Goal: Check status: Check status

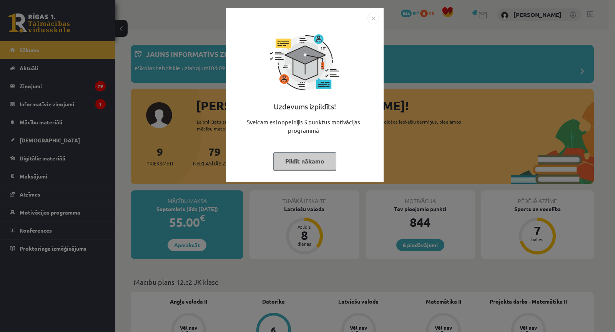
click at [473, 121] on div "Uzdevums izpildīts! Sveicam esi nopelnījis 5 punktus motivācijas programmā Pild…" at bounding box center [307, 166] width 615 height 332
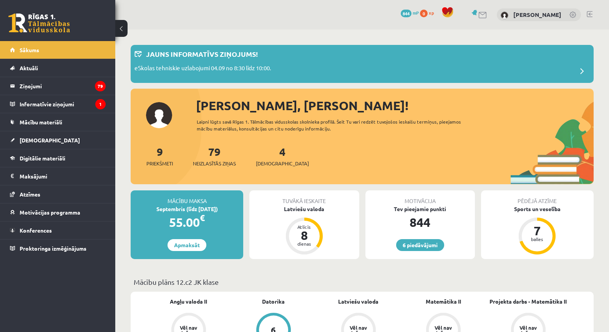
click at [295, 214] on div "Tuvākā ieskaite Latviešu valoda Atlicis 8 dienas" at bounding box center [303, 225] width 109 height 69
click at [298, 211] on div "Latviešu valoda" at bounding box center [303, 209] width 109 height 8
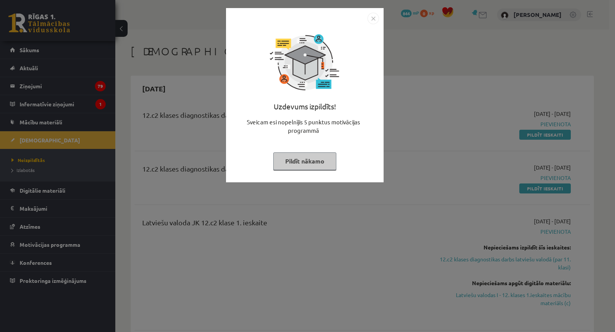
click at [409, 215] on div "Uzdevums izpildīts! Sveicam esi nopelnījis 5 punktus motivācijas programmā Pild…" at bounding box center [307, 166] width 615 height 332
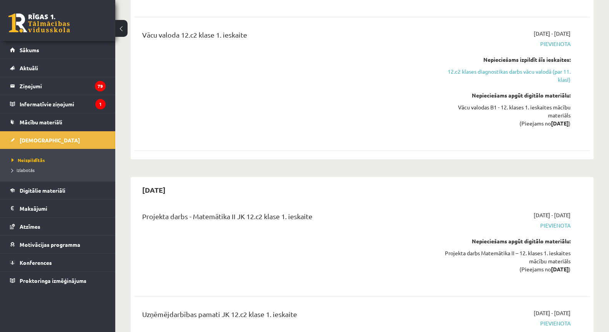
scroll to position [1703, 0]
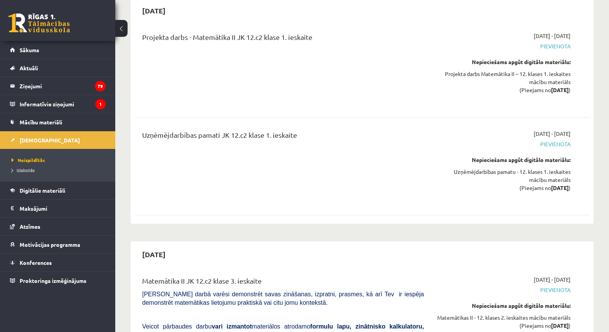
click at [202, 130] on div "Uzņēmējdarbības pamati JK 12.c2 klase 1. ieskaite" at bounding box center [283, 137] width 282 height 14
click at [207, 130] on div "Uzņēmējdarbības pamati JK 12.c2 klase 1. ieskaite" at bounding box center [282, 166] width 293 height 73
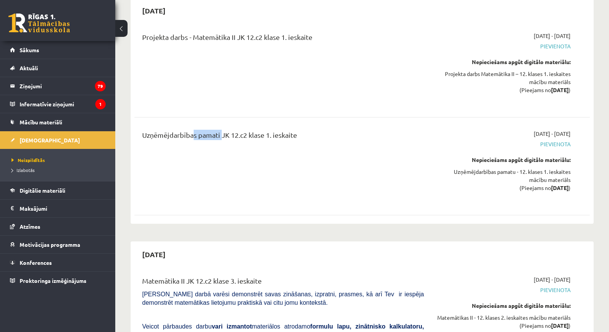
drag, startPoint x: 219, startPoint y: 72, endPoint x: 191, endPoint y: 74, distance: 28.1
click at [191, 130] on div "Uzņēmējdarbības pamati JK 12.c2 klase 1. ieskaite" at bounding box center [283, 137] width 282 height 14
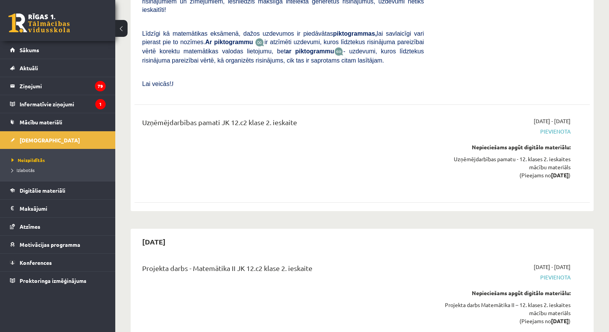
scroll to position [2061, 0]
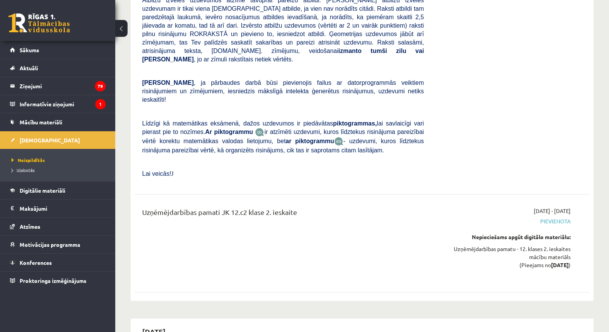
click at [187, 207] on div "Uzņēmējdarbības pamati JK 12.c2 klase 2. ieskaite" at bounding box center [283, 214] width 282 height 14
click at [263, 207] on div "Uzņēmējdarbības pamati JK 12.c2 klase 2. ieskaite" at bounding box center [283, 214] width 282 height 14
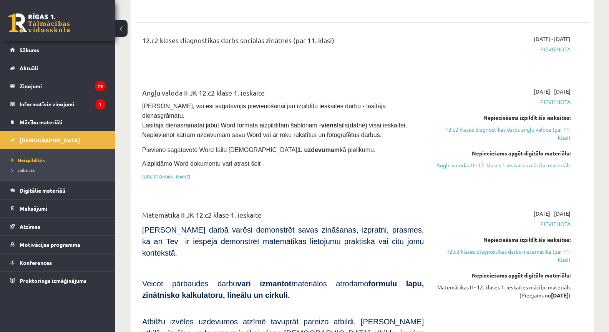
scroll to position [0, 0]
